Goal: Book appointment/travel/reservation

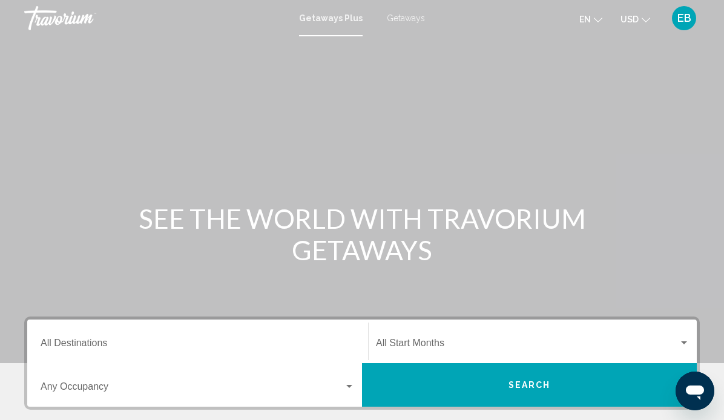
click at [407, 20] on span "Getaways" at bounding box center [406, 18] width 38 height 10
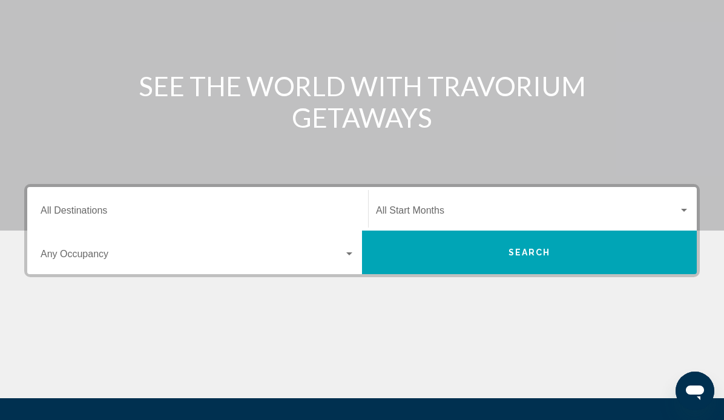
scroll to position [141, 0]
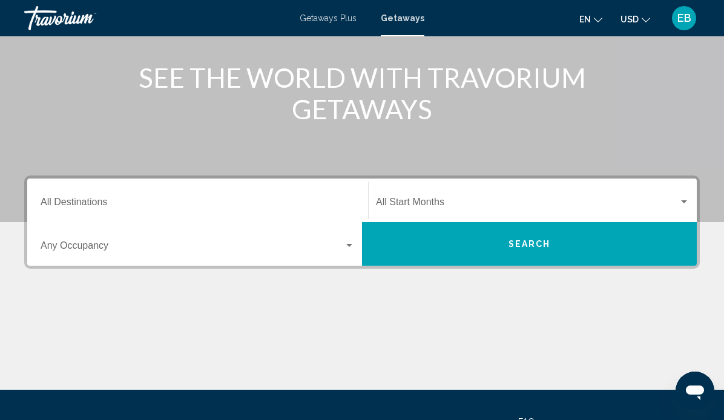
click at [133, 199] on input "Destination All Destinations" at bounding box center [198, 204] width 314 height 11
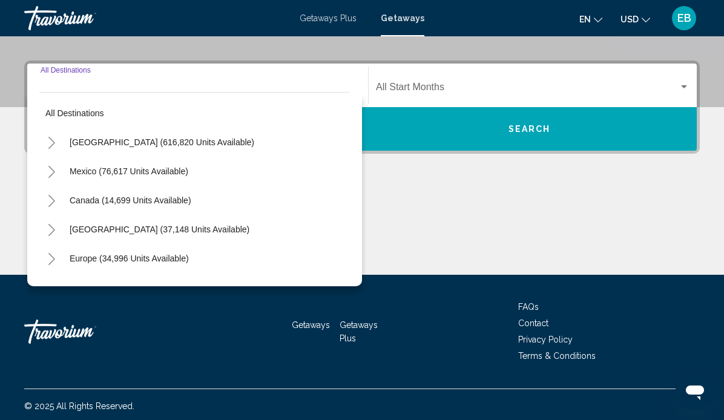
scroll to position [258, 0]
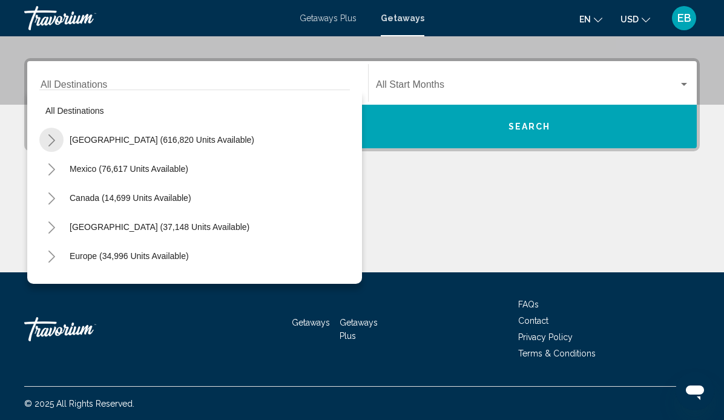
click at [52, 138] on icon "Toggle United States (616,820 units available)" at bounding box center [51, 140] width 7 height 12
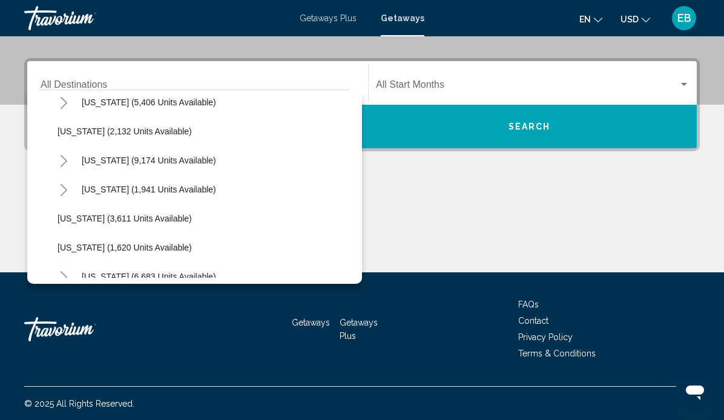
scroll to position [847, 0]
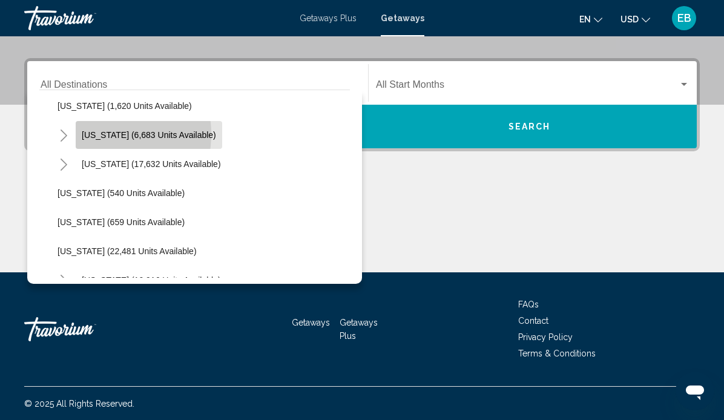
click at [96, 134] on span "[US_STATE] (6,683 units available)" at bounding box center [149, 135] width 134 height 10
type input "**********"
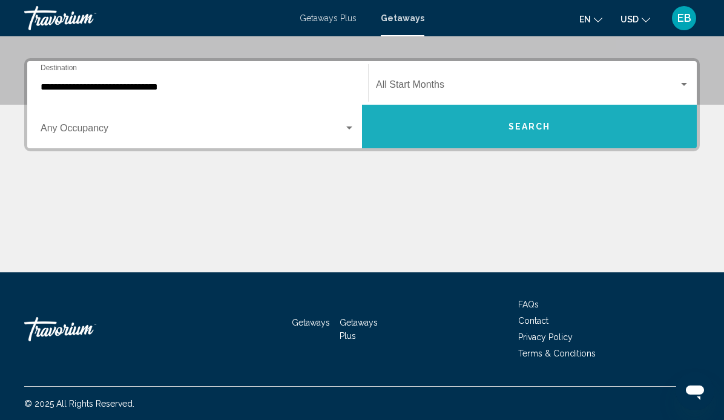
click at [532, 126] on span "Search" at bounding box center [529, 127] width 42 height 10
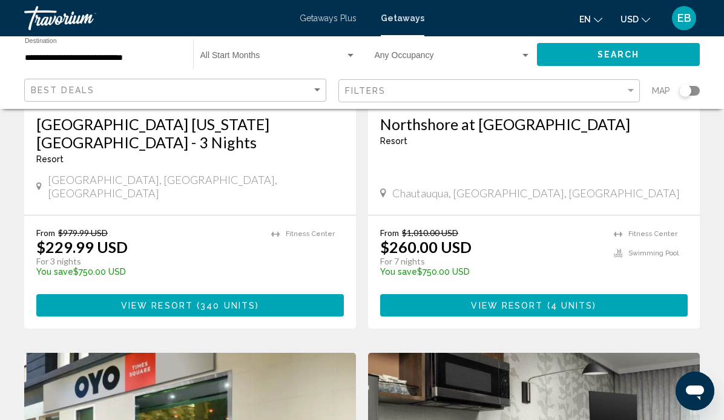
scroll to position [1113, 0]
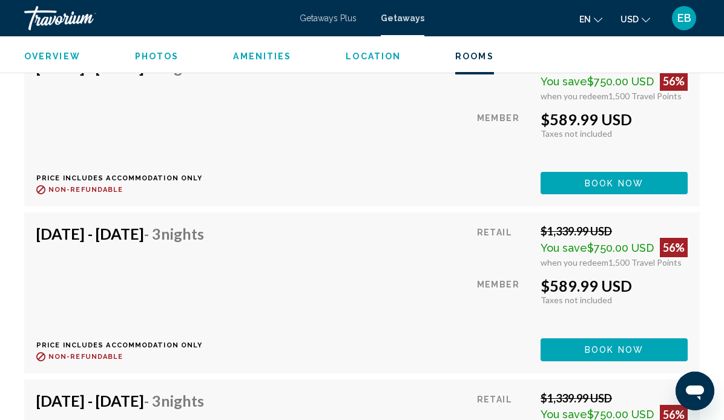
scroll to position [7879, 0]
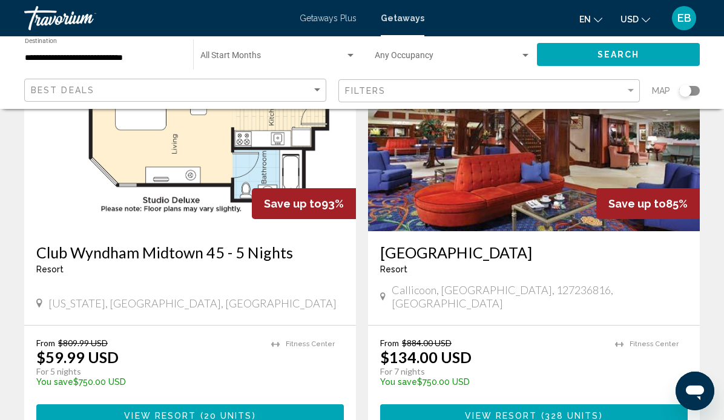
scroll to position [141, 0]
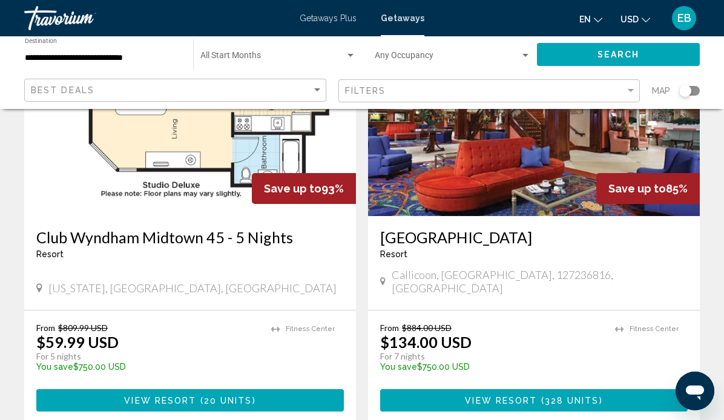
click at [91, 152] on img "Main content" at bounding box center [190, 119] width 332 height 194
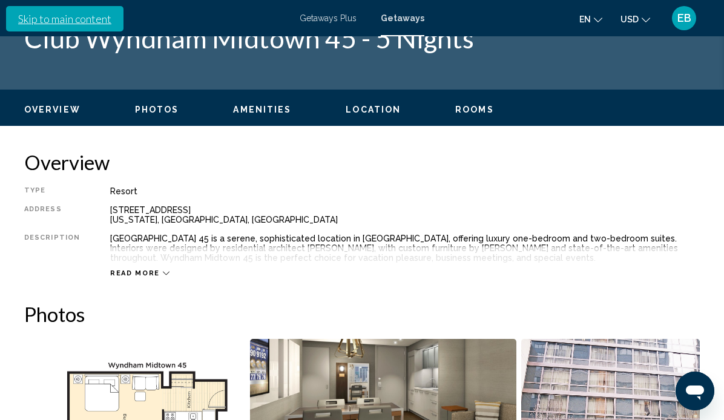
scroll to position [517, 0]
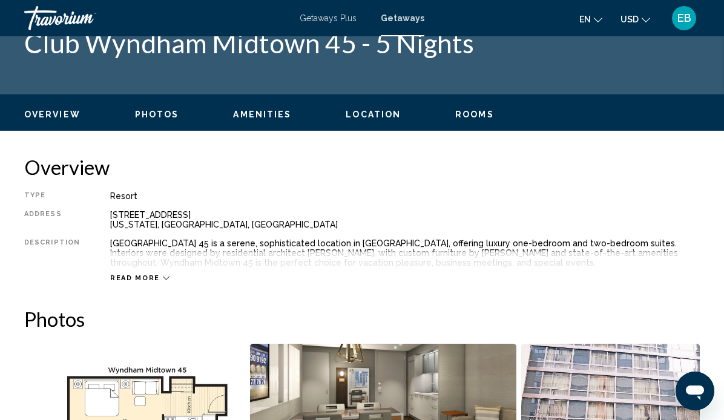
click at [163, 277] on icon "Main content" at bounding box center [166, 278] width 7 height 7
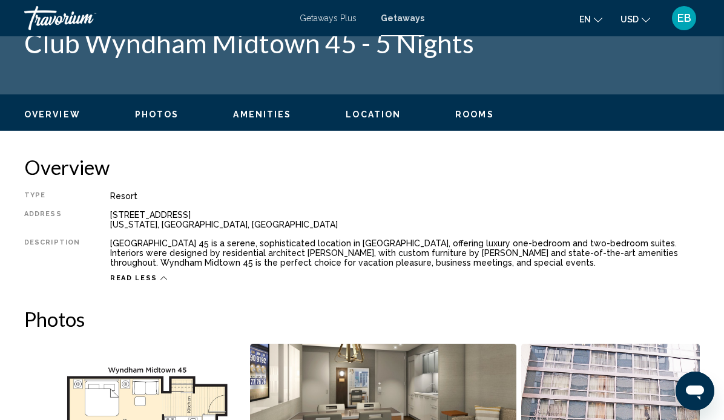
scroll to position [375, 0]
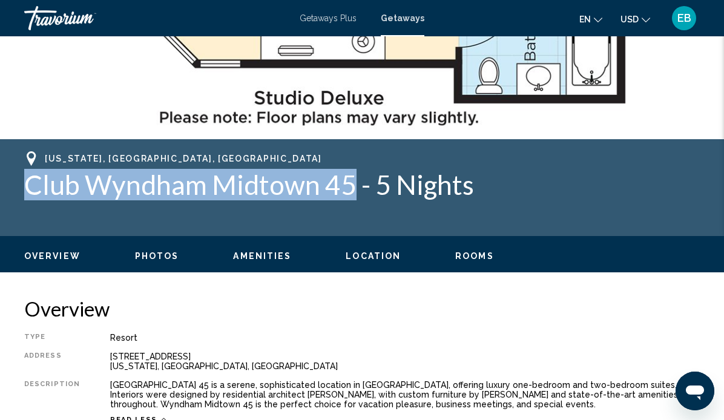
drag, startPoint x: 350, startPoint y: 187, endPoint x: 34, endPoint y: 194, distance: 316.5
click at [34, 194] on h1 "Club Wyndham Midtown 45 - 5 Nights" at bounding box center [361, 184] width 675 height 31
copy h1 "lub Wyndham Midtown 45"
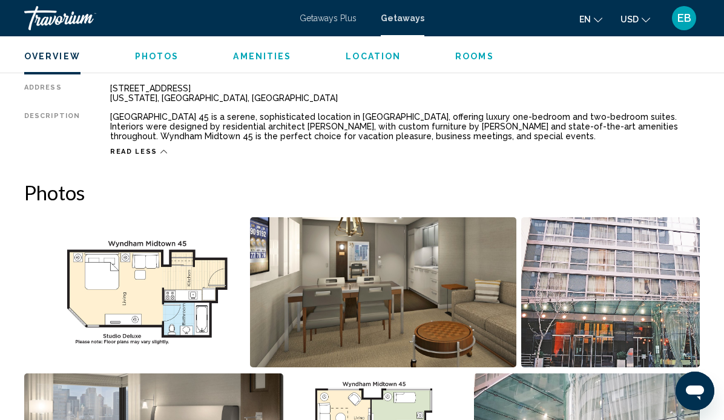
scroll to position [658, 0]
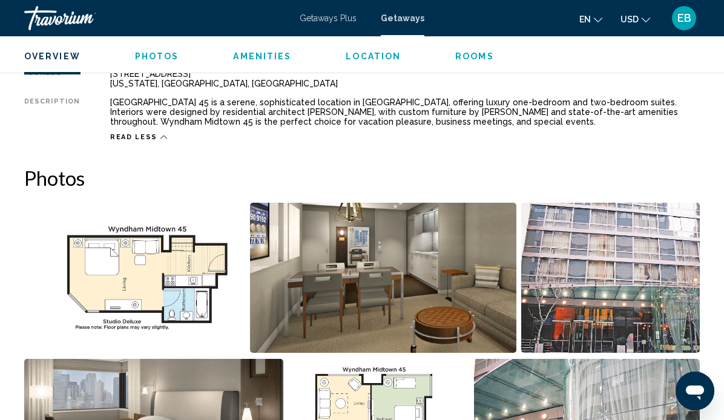
click at [206, 187] on h2 "Photos" at bounding box center [361, 178] width 675 height 24
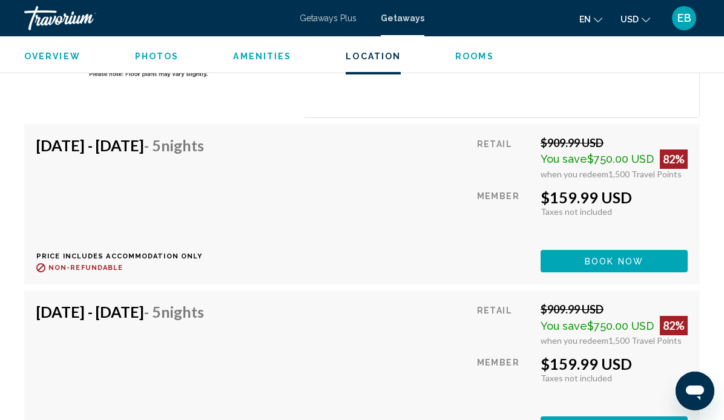
scroll to position [2950, 0]
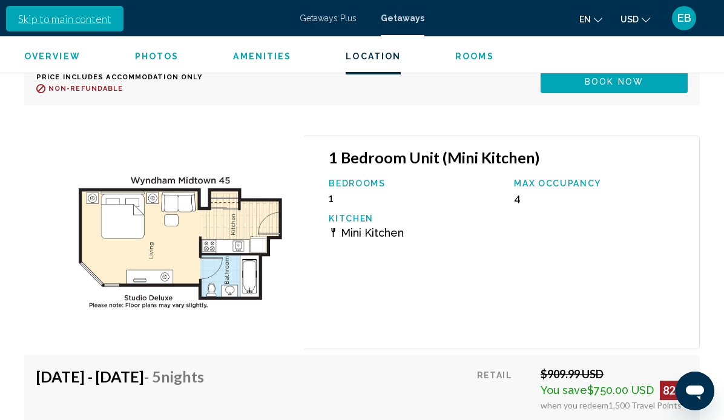
click at [60, 18] on link "Skip to main content" at bounding box center [64, 18] width 117 height 25
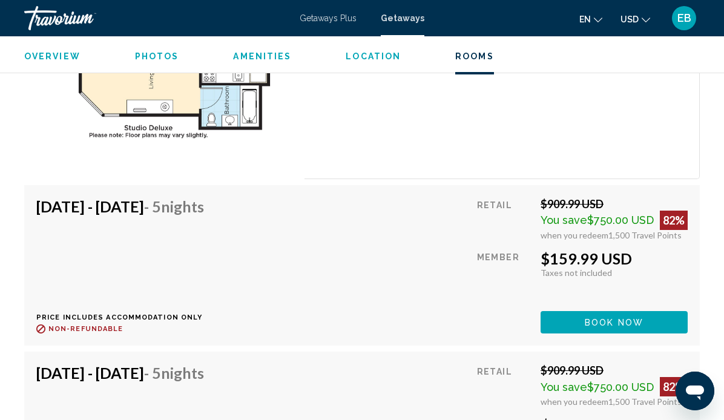
scroll to position [3106, 0]
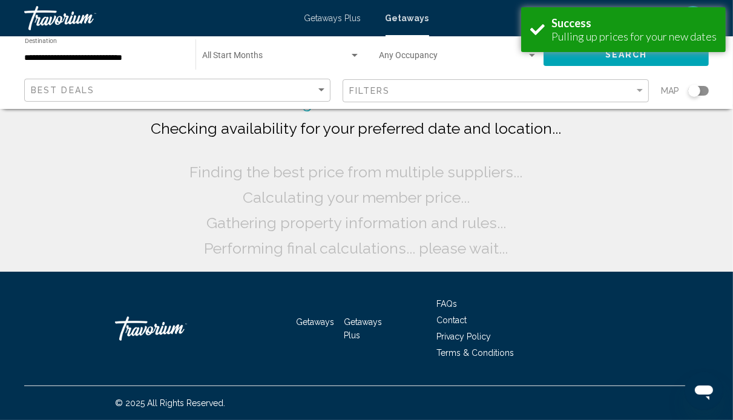
click at [323, 16] on span "Getaways Plus" at bounding box center [332, 18] width 57 height 10
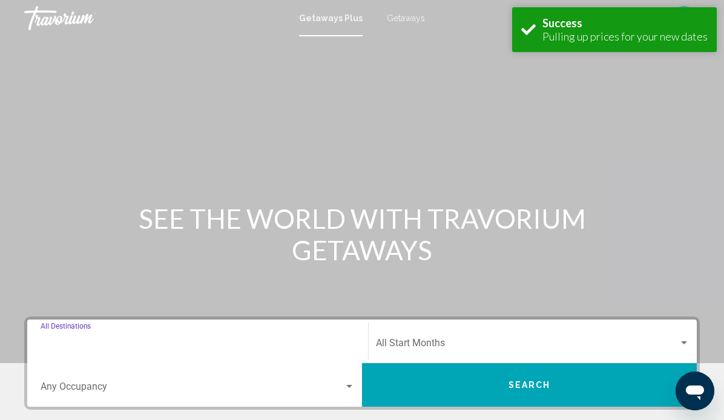
click at [92, 343] on input "Destination All Destinations" at bounding box center [198, 345] width 314 height 11
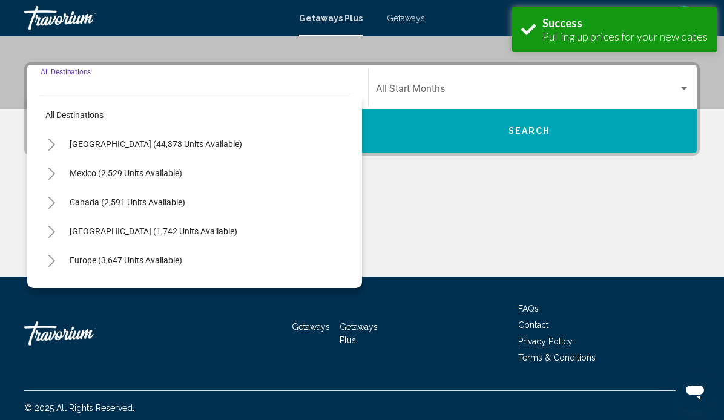
scroll to position [258, 0]
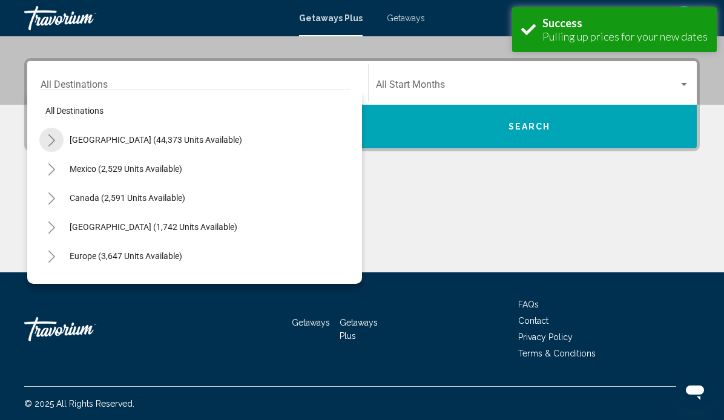
click at [52, 139] on icon "Toggle United States (44,373 units available)" at bounding box center [51, 140] width 9 height 12
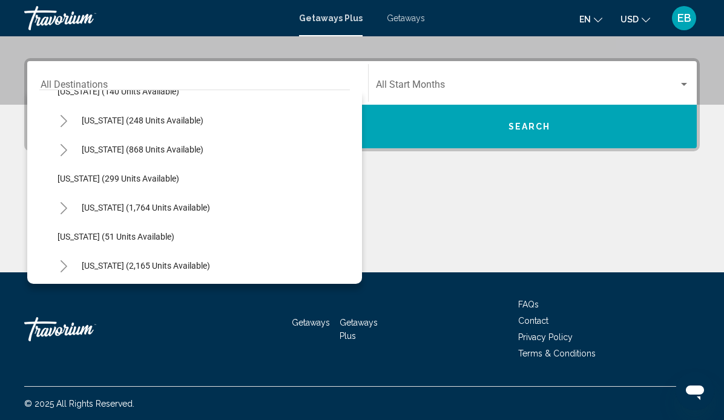
scroll to position [847, 0]
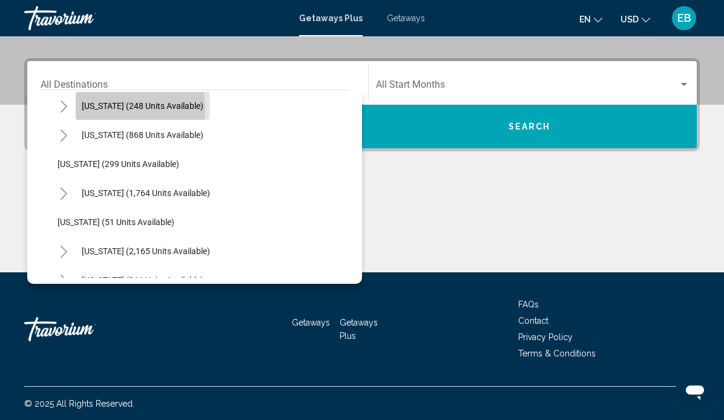
click at [103, 109] on span "[US_STATE] (248 units available)" at bounding box center [143, 106] width 122 height 10
type input "**********"
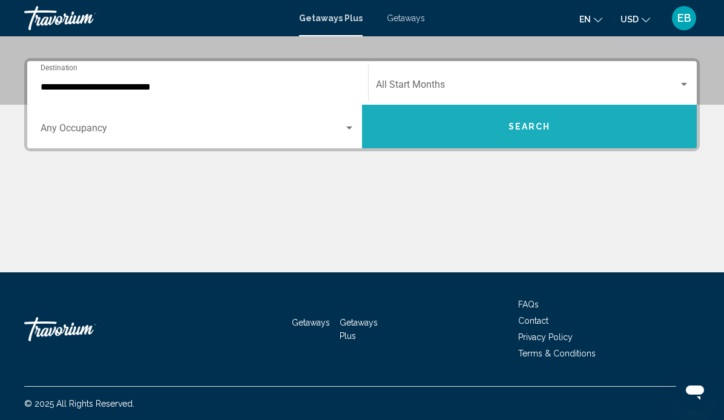
click at [527, 130] on span "Search" at bounding box center [529, 127] width 42 height 10
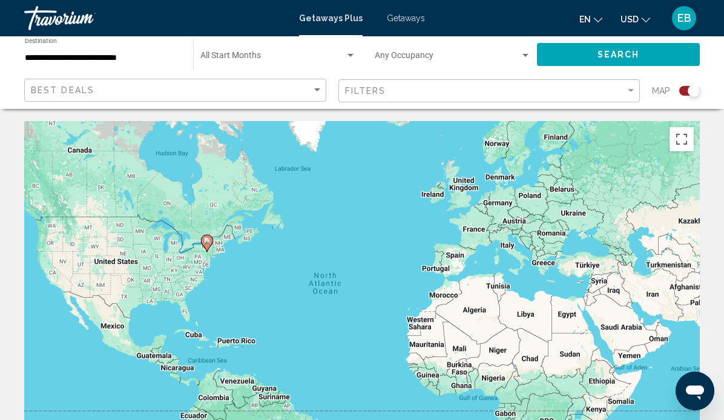
click at [692, 90] on div "Search widget" at bounding box center [693, 91] width 12 height 12
